Goal: Check status: Check status

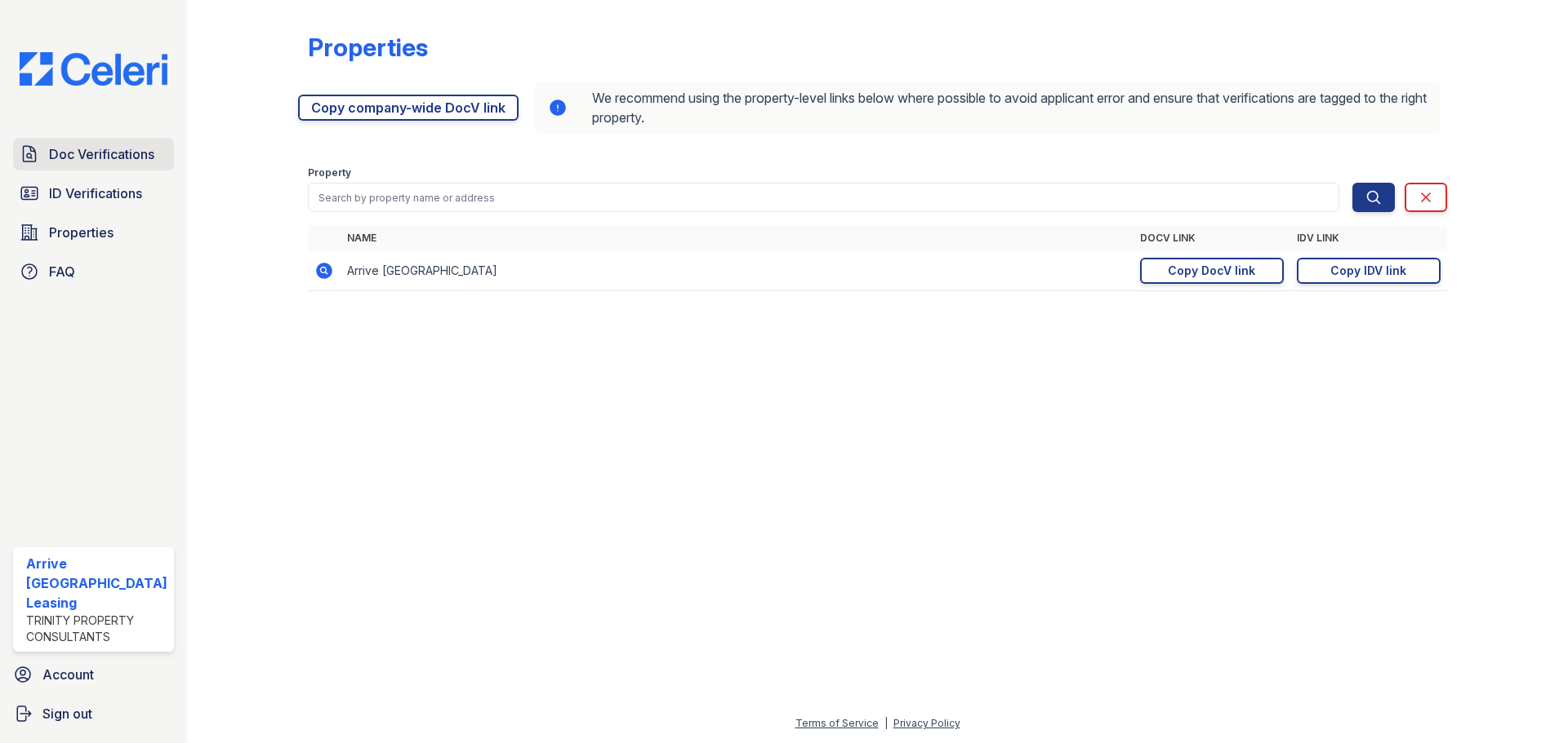
click at [97, 151] on span "Doc Verifications" at bounding box center [102, 155] width 106 height 20
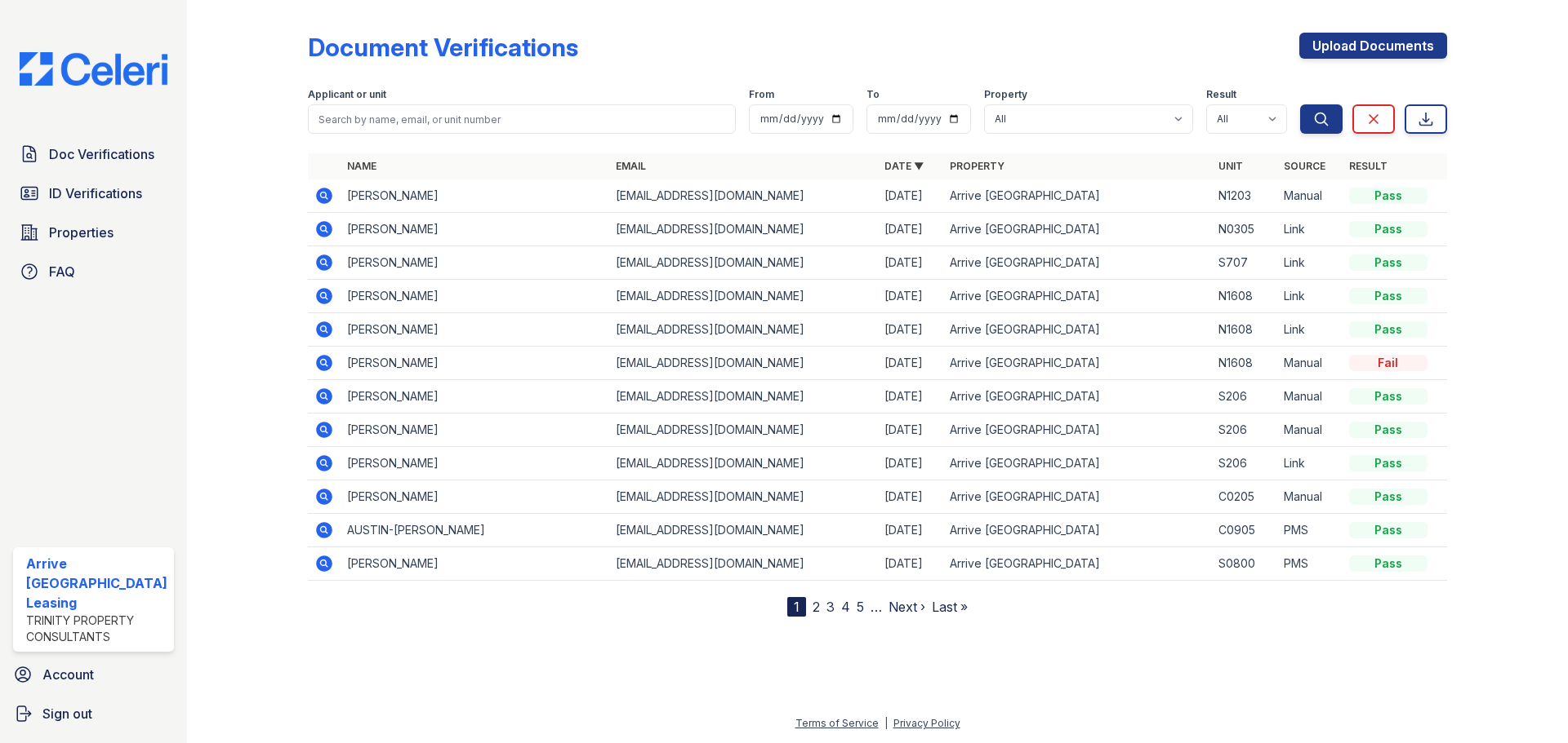
click at [322, 226] on icon at bounding box center [324, 229] width 20 height 20
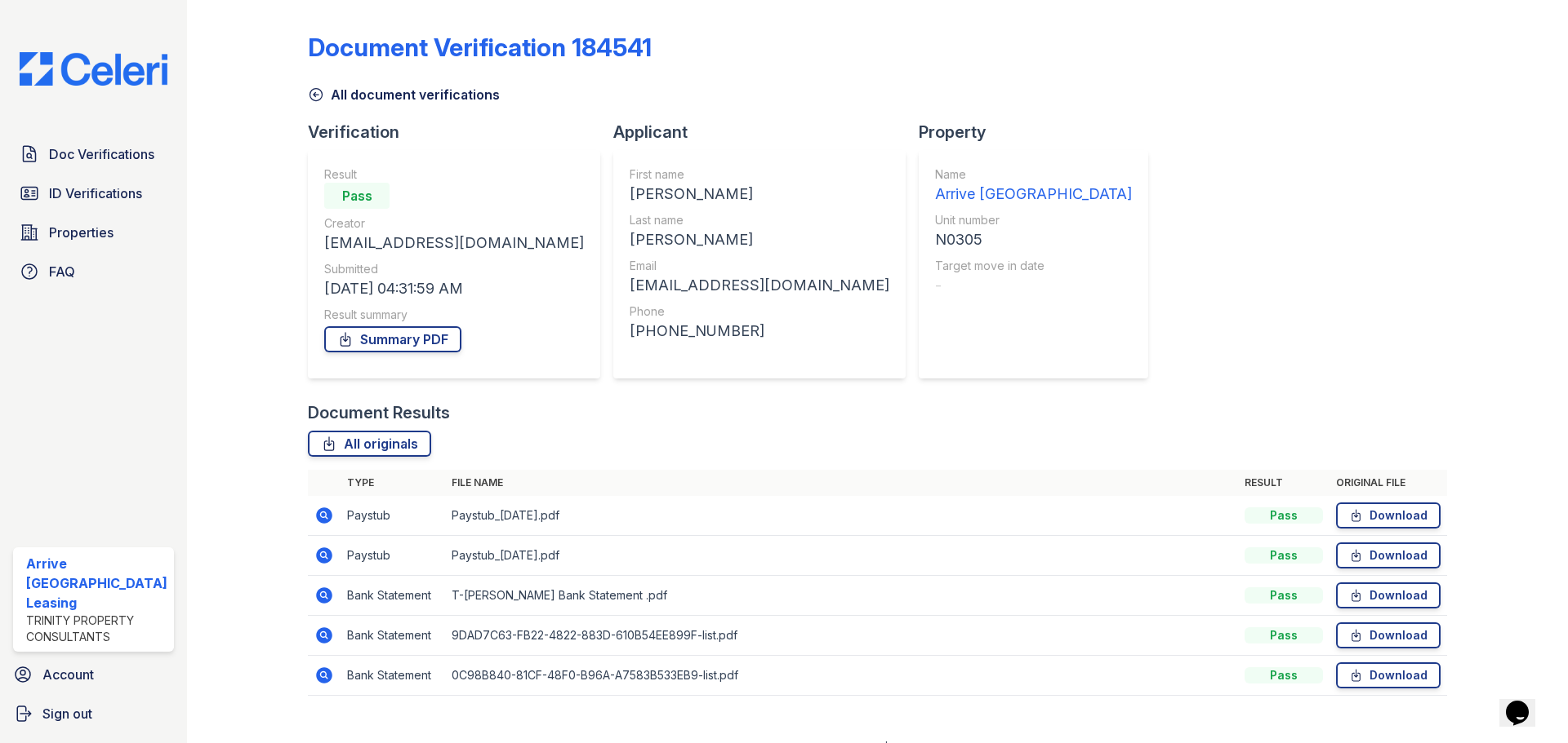
click at [310, 91] on icon at bounding box center [316, 95] width 16 height 16
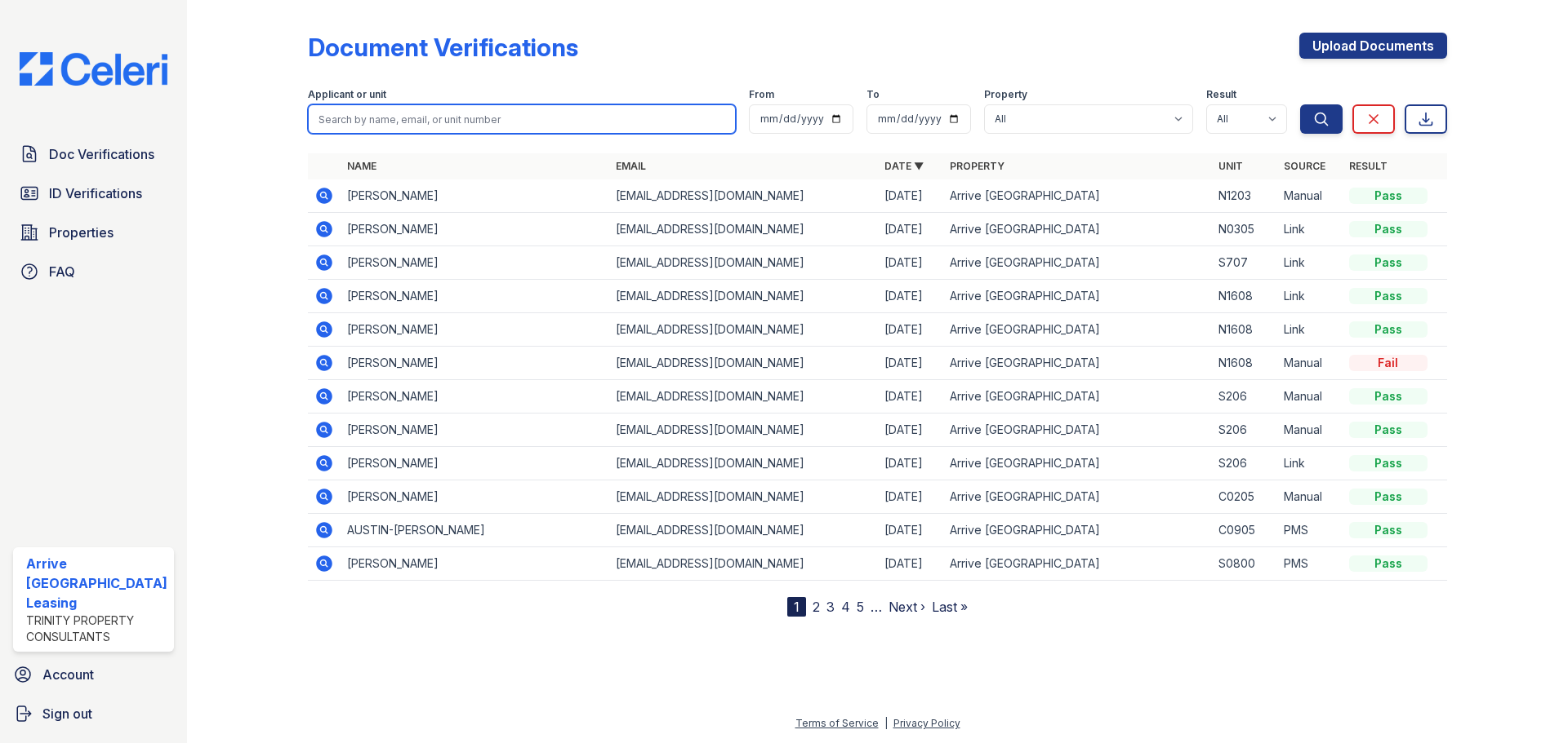
click at [417, 123] on input "search" at bounding box center [522, 119] width 428 height 29
type input "pamela"
click at [1300, 105] on button "Search" at bounding box center [1322, 119] width 43 height 29
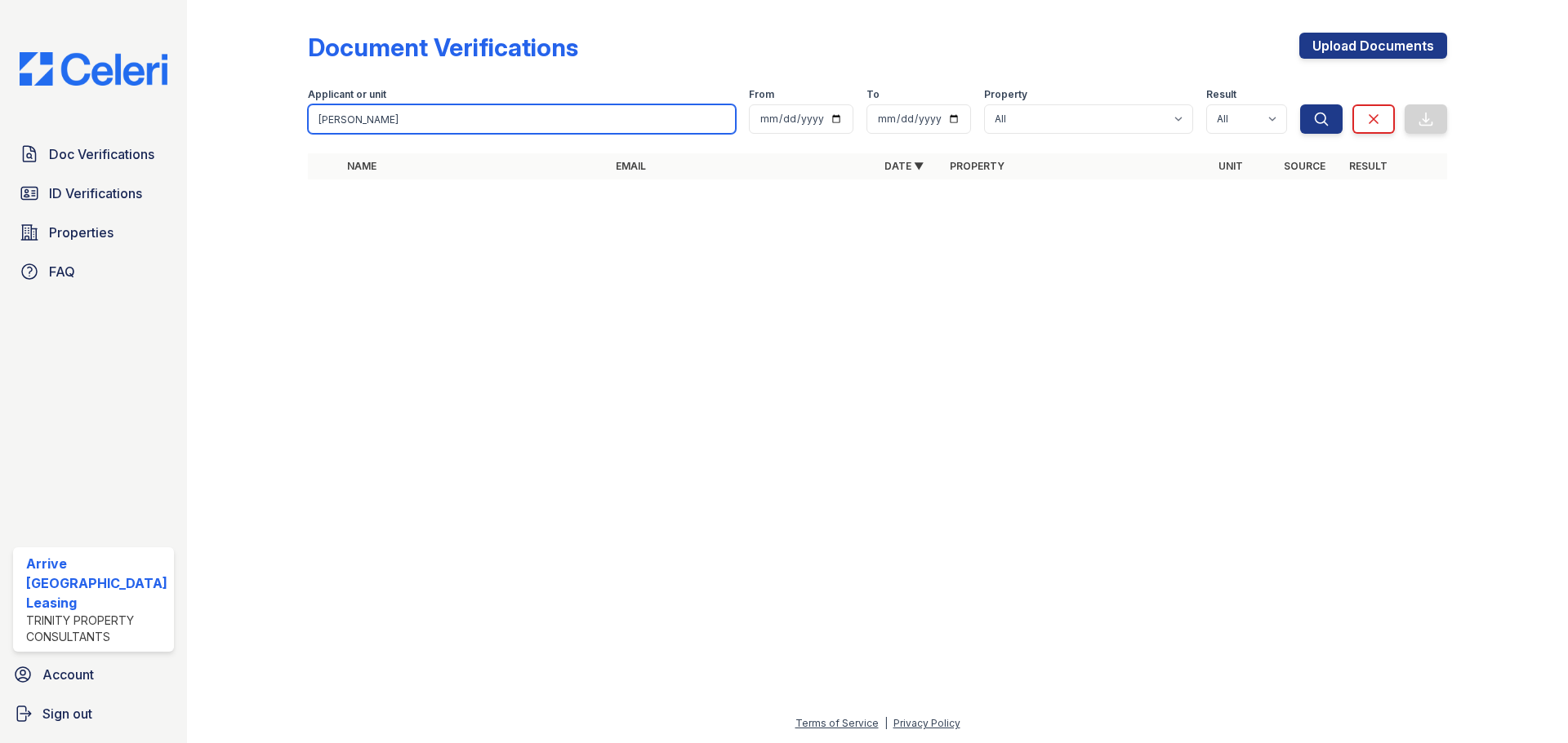
click at [388, 129] on input "pamela" at bounding box center [522, 119] width 428 height 29
click at [383, 128] on input "pamela" at bounding box center [522, 119] width 428 height 29
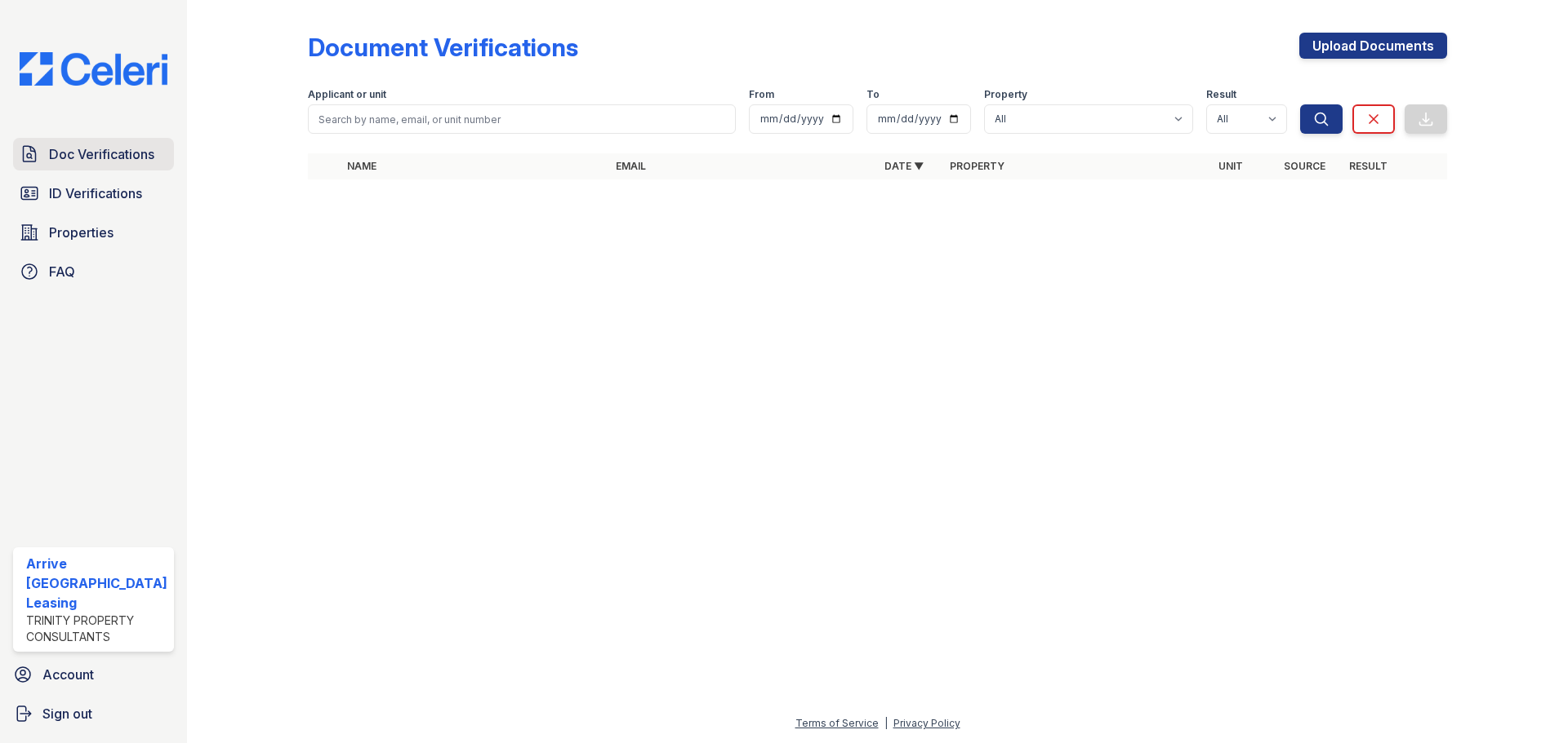
click at [87, 148] on span "Doc Verifications" at bounding box center [102, 155] width 106 height 20
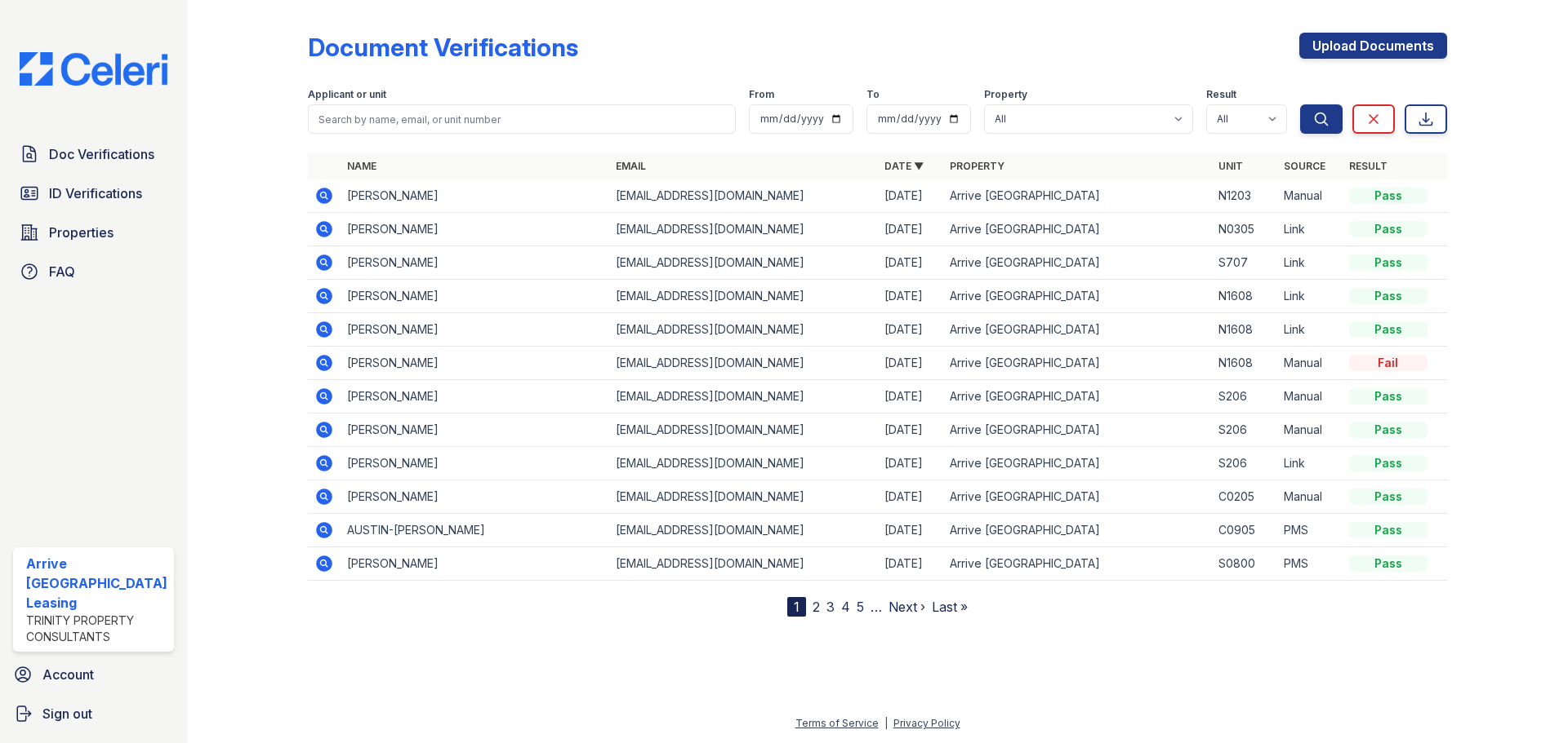
click at [323, 229] on icon at bounding box center [323, 227] width 4 height 4
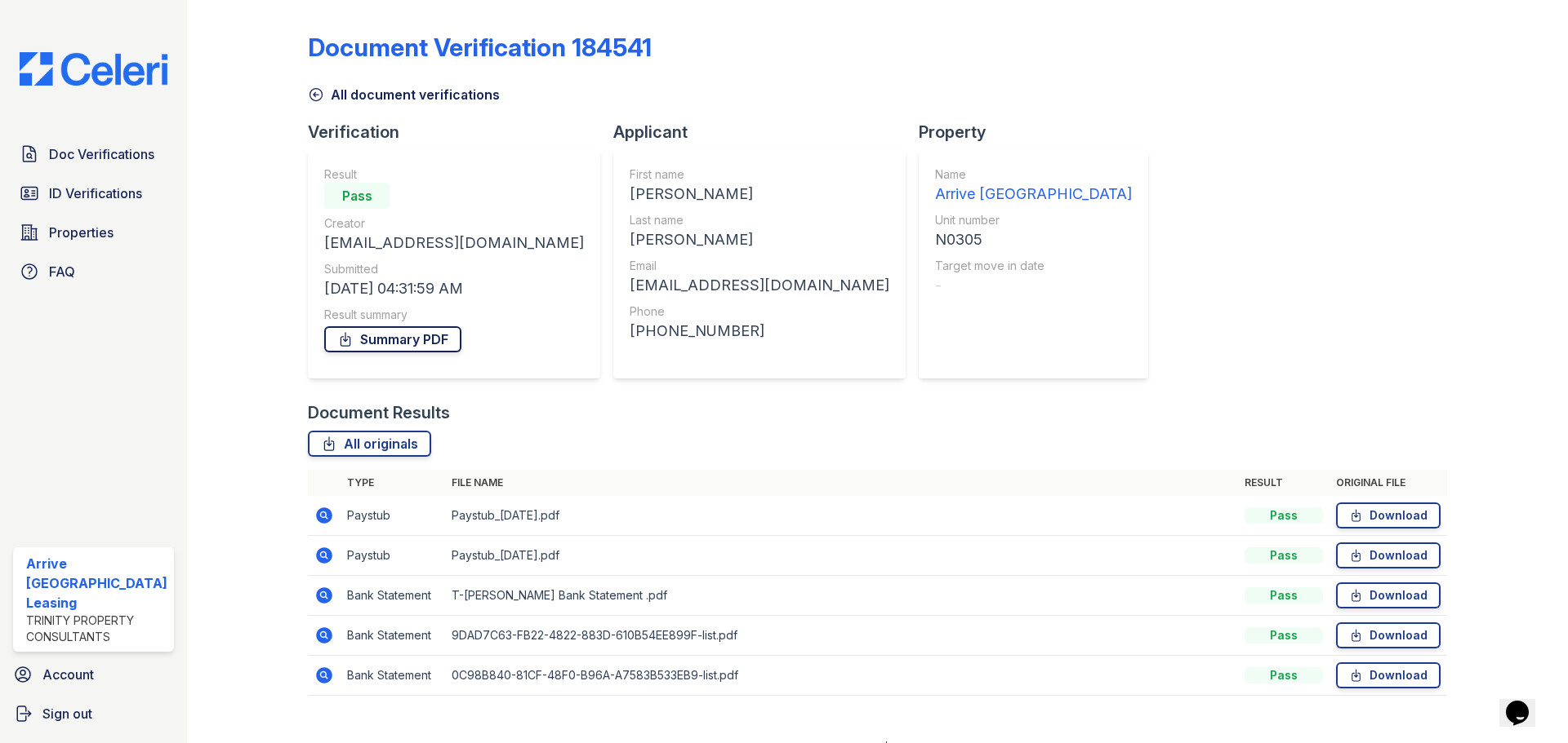
click at [390, 342] on link "Summary PDF" at bounding box center [393, 340] width 138 height 26
click at [410, 344] on link "Summary PDF" at bounding box center [393, 340] width 138 height 26
click at [319, 513] on icon at bounding box center [324, 516] width 20 height 20
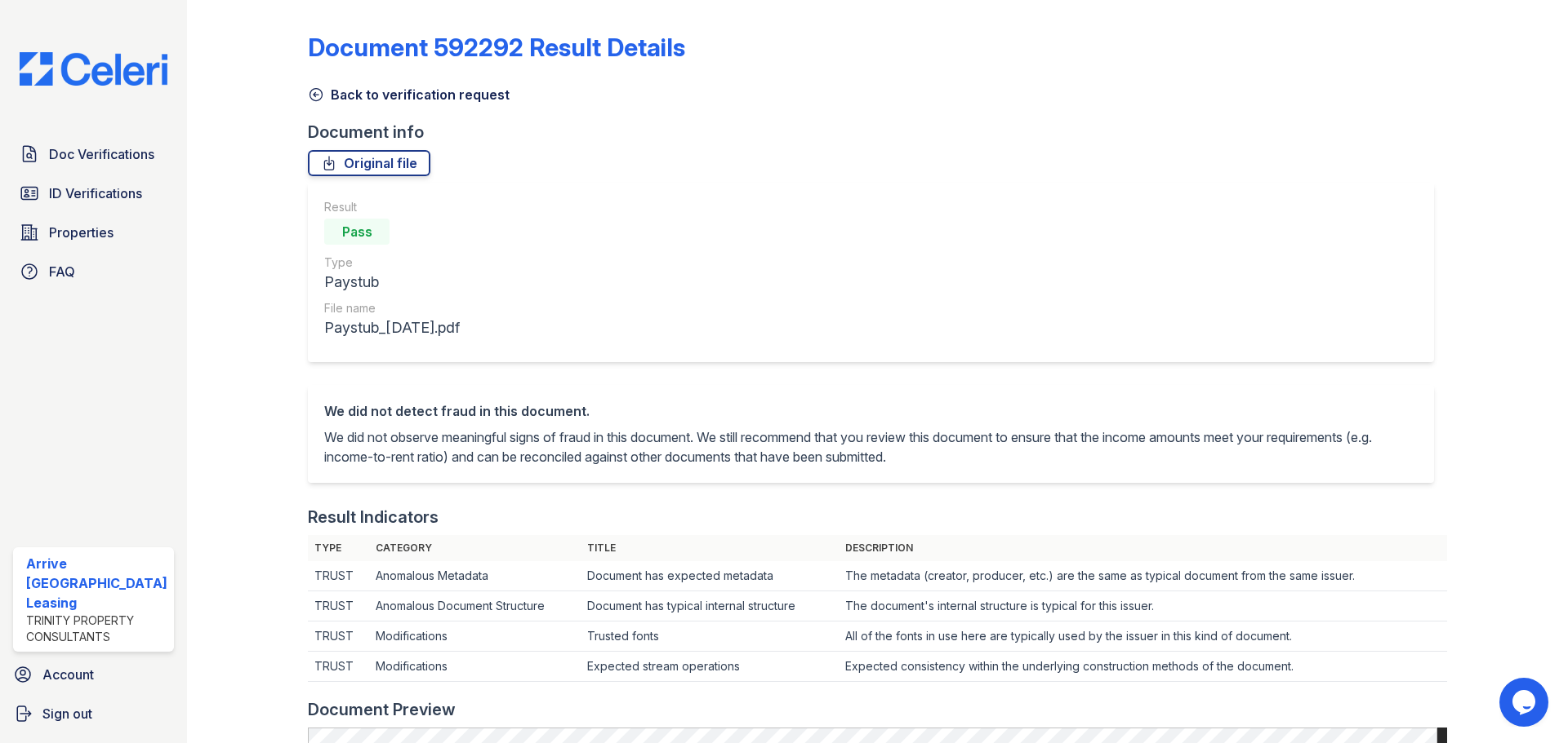
click at [308, 101] on icon at bounding box center [316, 95] width 16 height 16
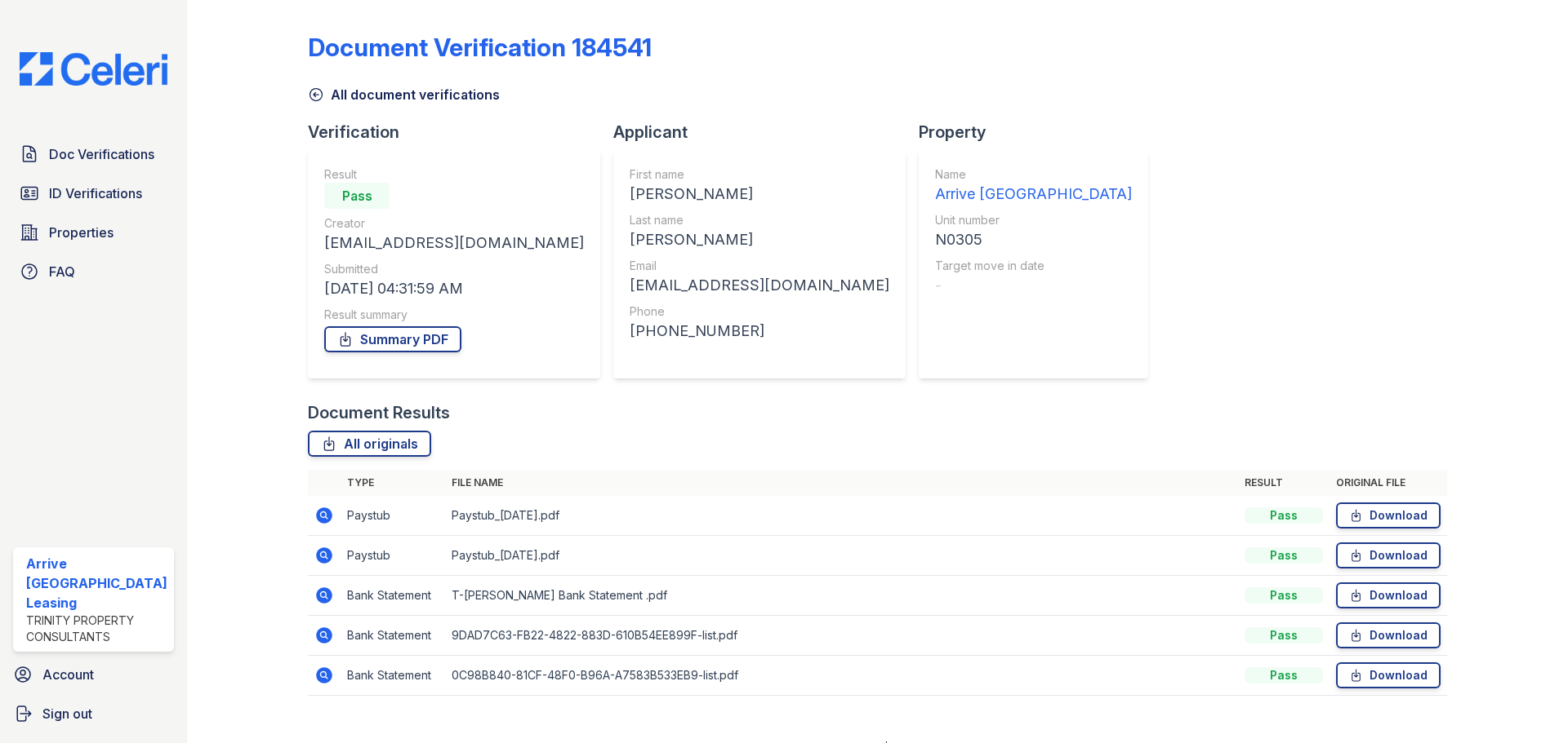
scroll to position [25, 0]
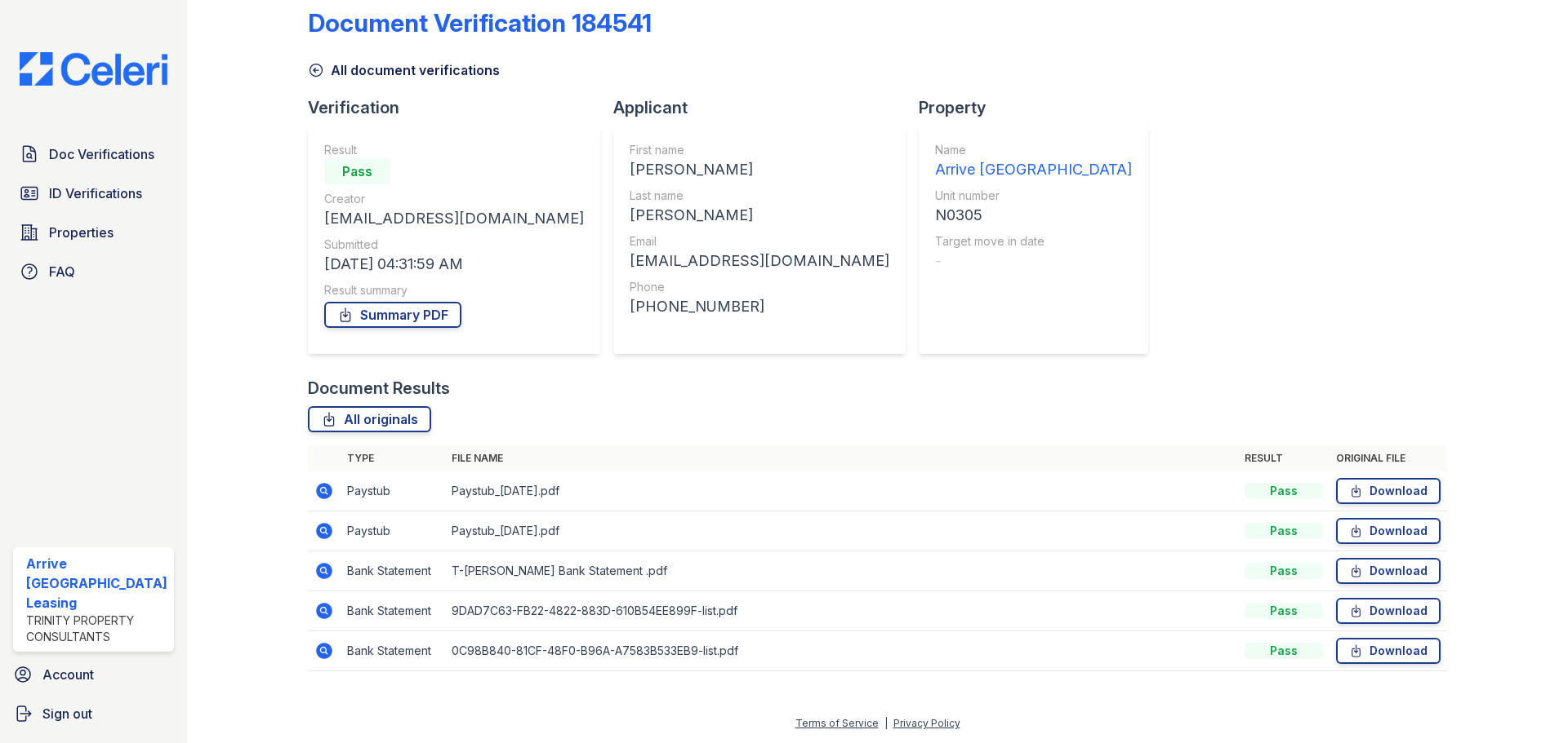
click at [321, 528] on icon at bounding box center [324, 531] width 20 height 20
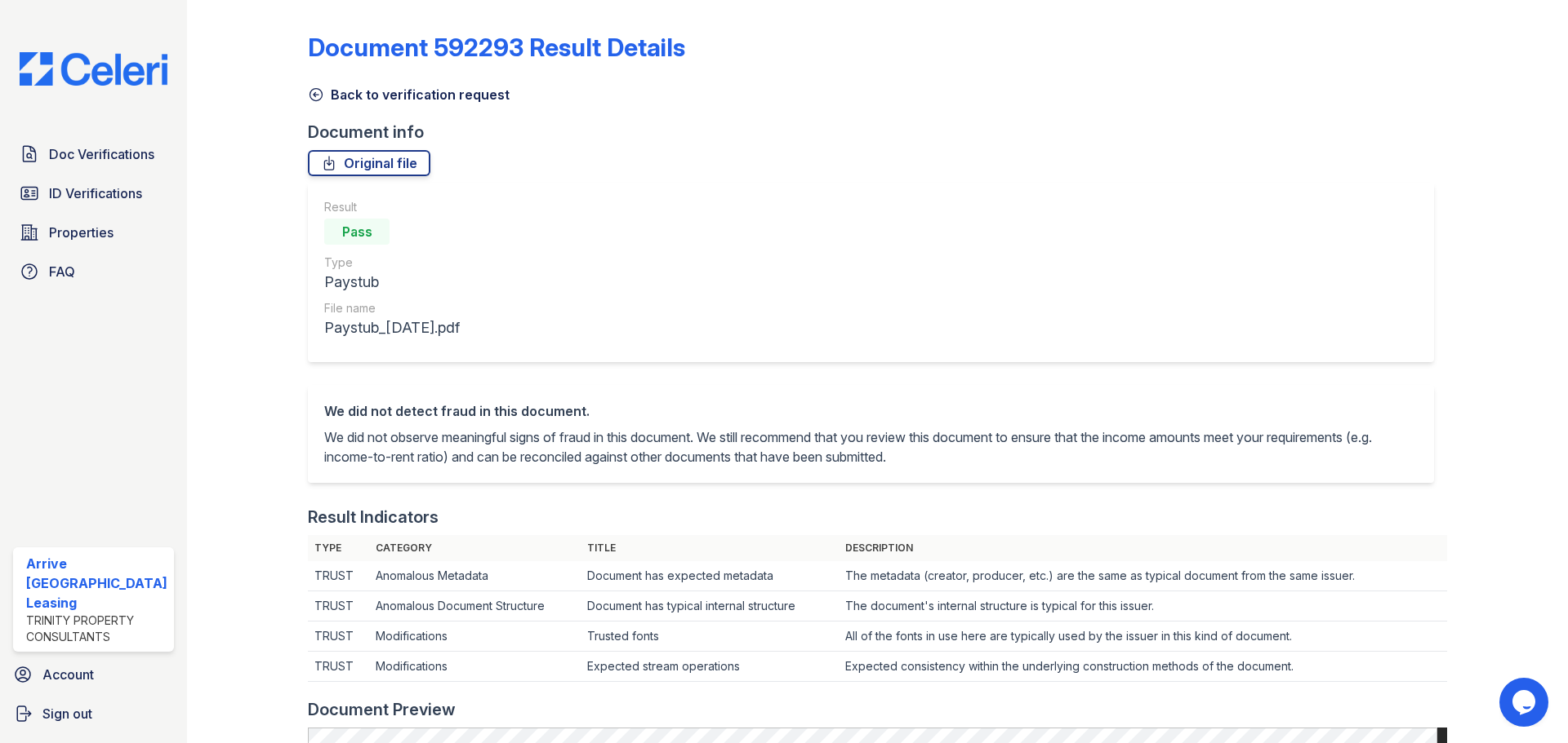
click at [319, 98] on icon at bounding box center [316, 95] width 12 height 12
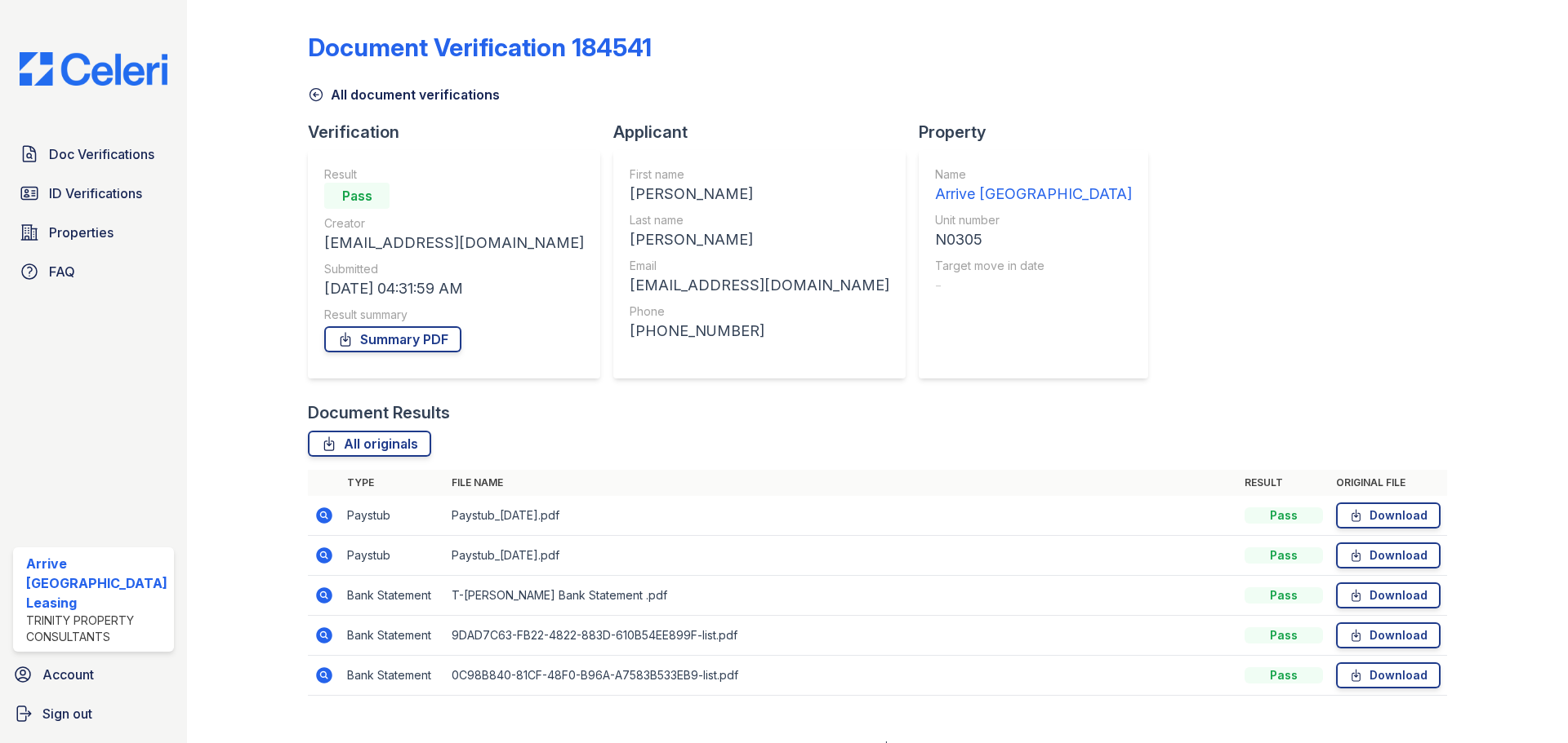
click at [979, 354] on div "Document Verification 184541 All document verifications Verification Result Pas…" at bounding box center [877, 359] width 1139 height 706
click at [319, 516] on icon at bounding box center [324, 516] width 16 height 16
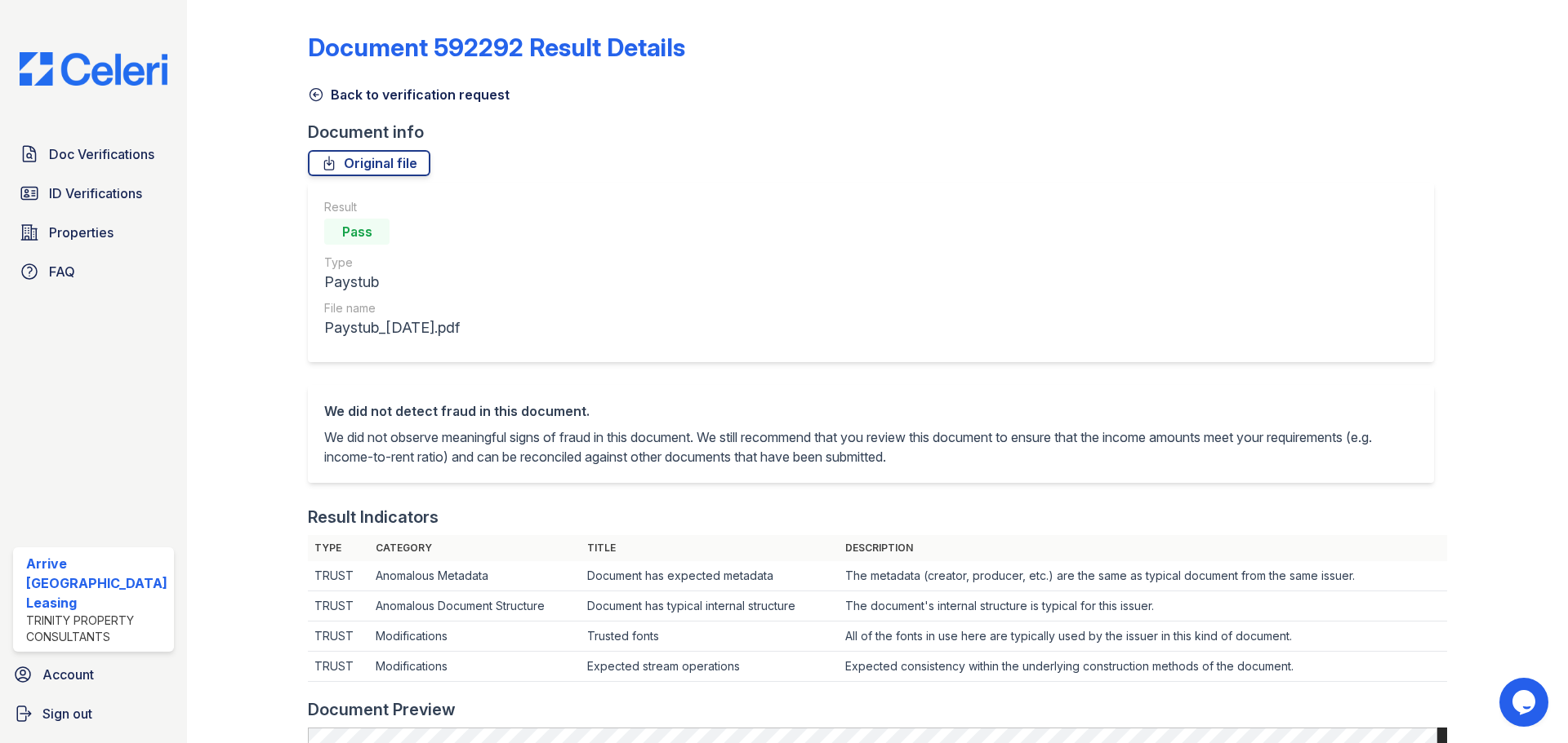
click at [319, 94] on icon at bounding box center [316, 95] width 16 height 16
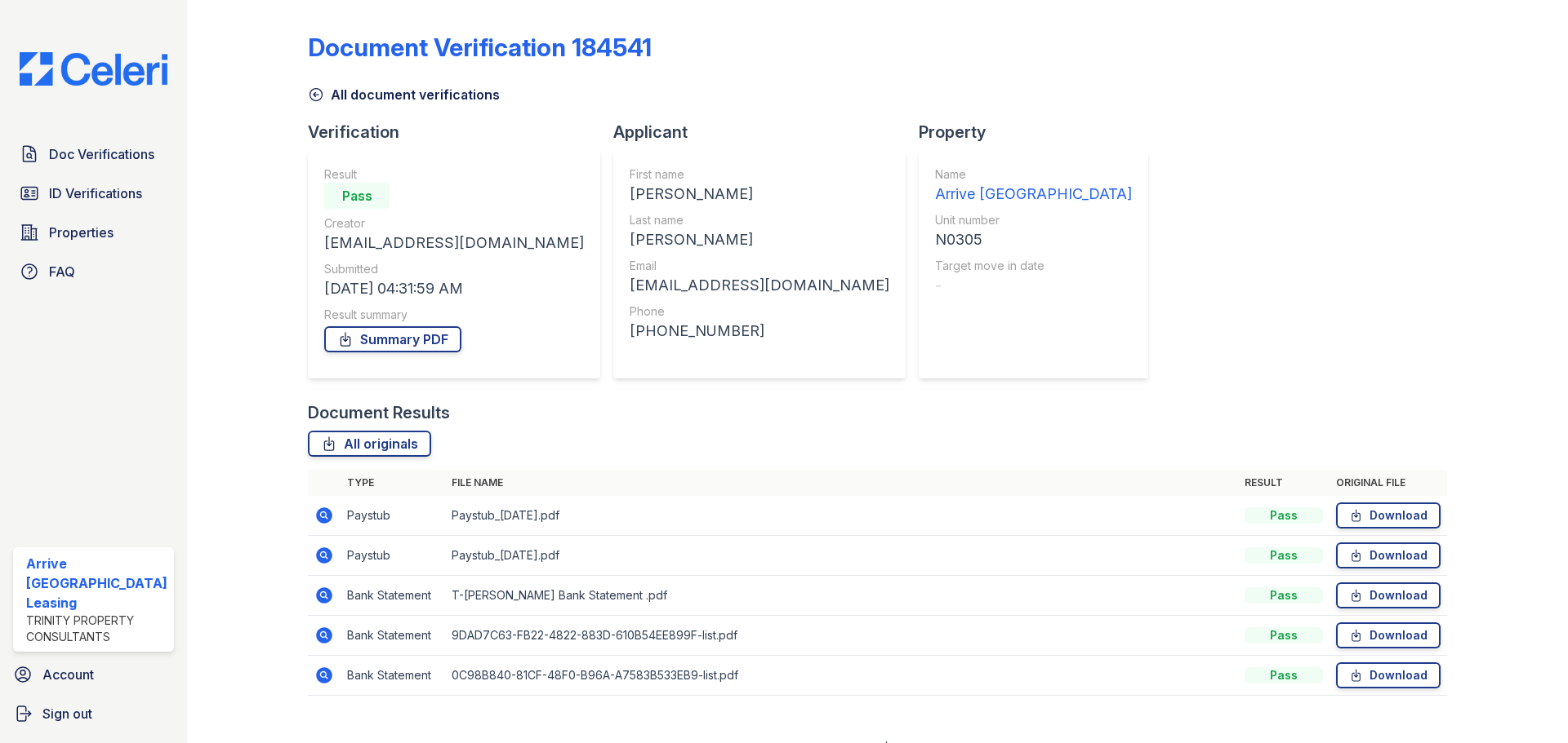
click at [326, 558] on icon at bounding box center [324, 556] width 16 height 16
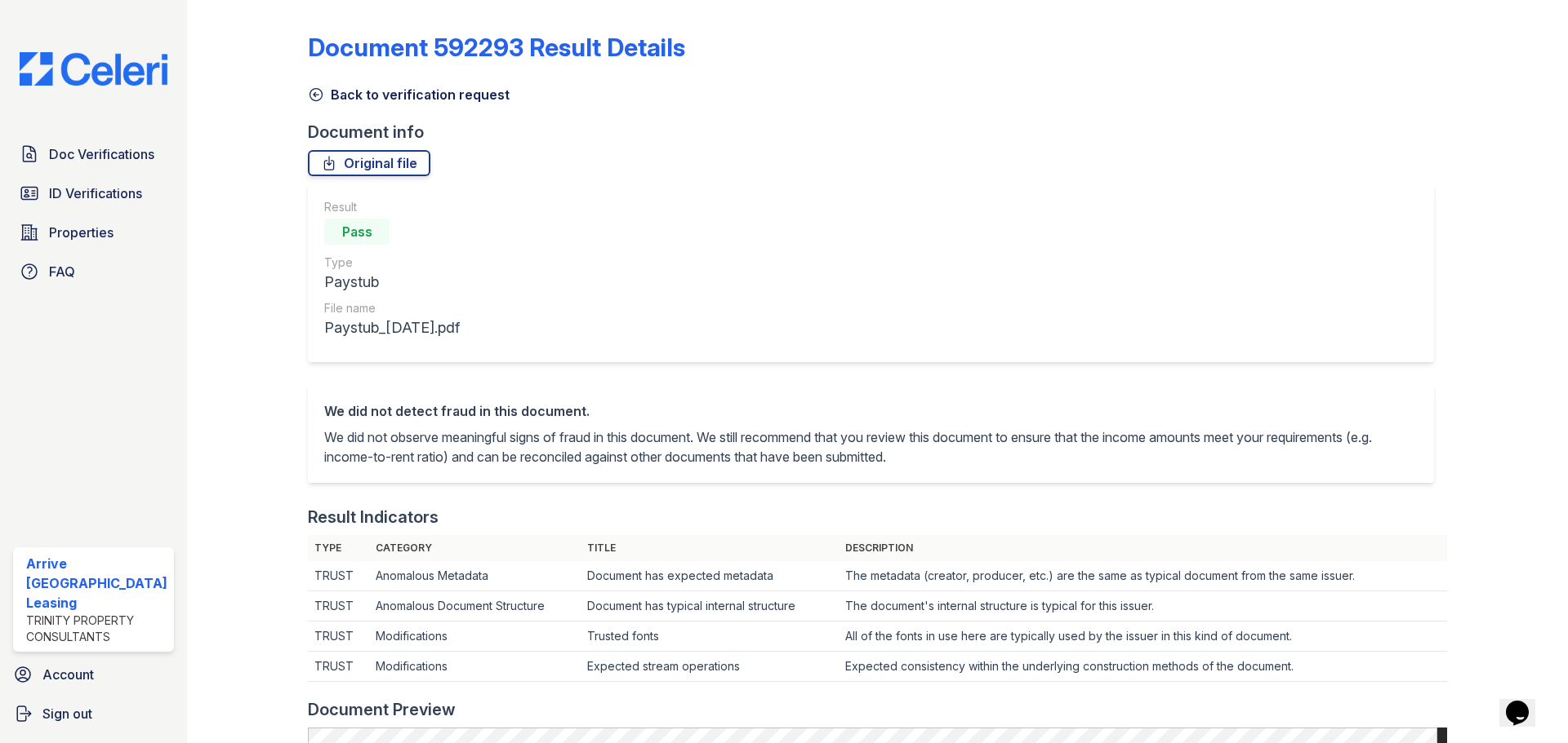
click at [319, 95] on icon at bounding box center [316, 95] width 16 height 16
